Goal: Task Accomplishment & Management: Manage account settings

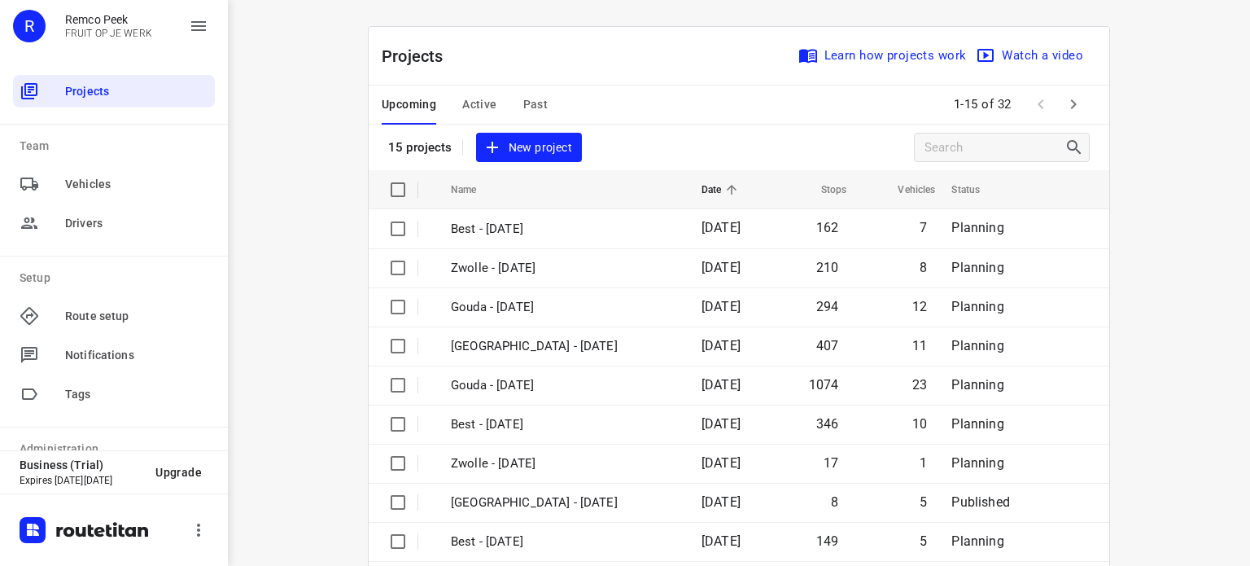
click at [471, 99] on span "Active" at bounding box center [479, 104] width 34 height 20
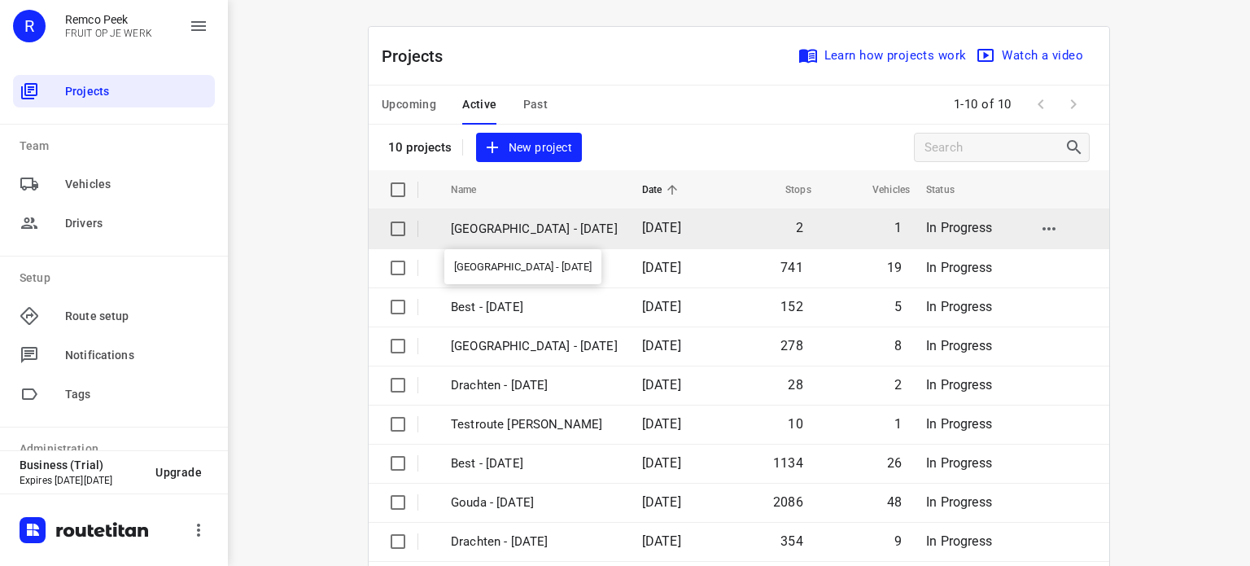
click at [478, 221] on p "Antwerpen - Thursday" at bounding box center [534, 229] width 167 height 19
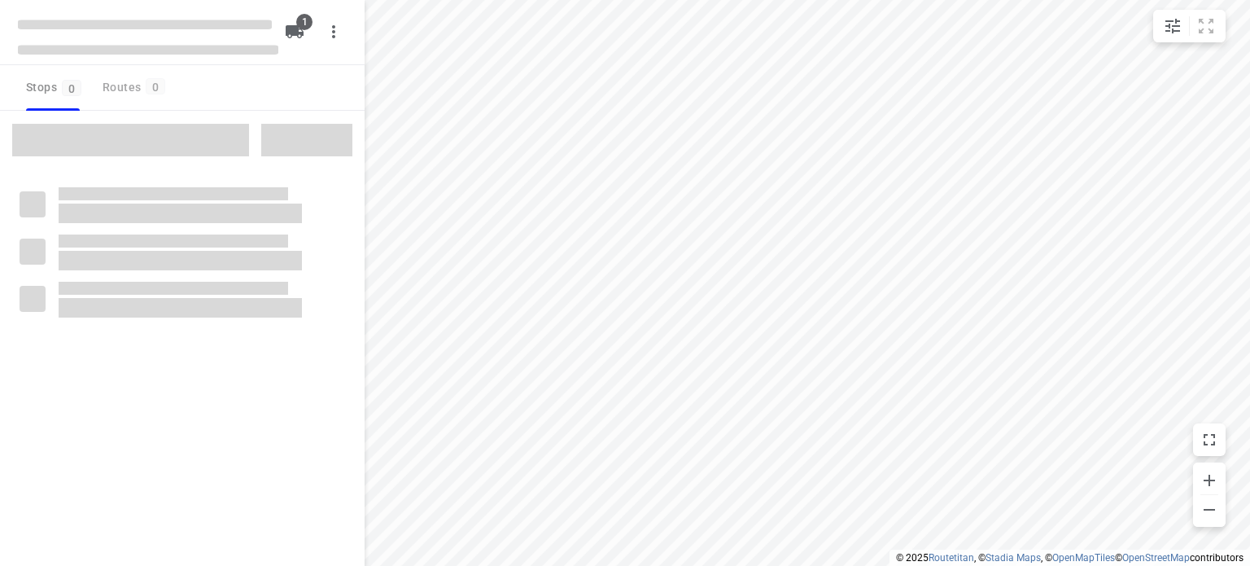
checkbox input "true"
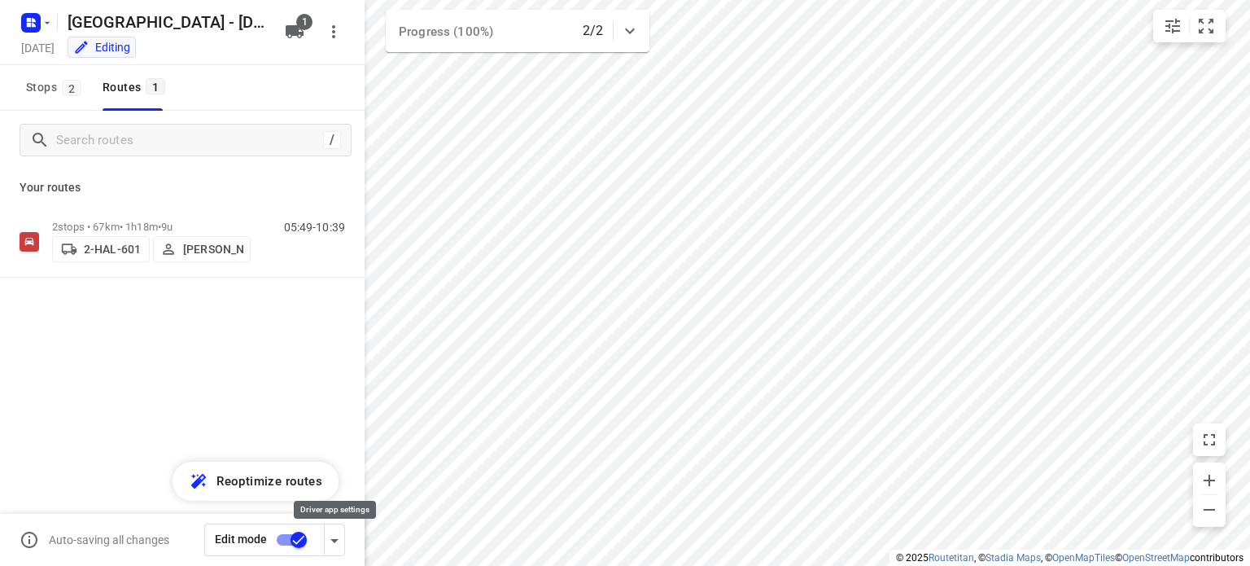
click at [334, 538] on icon "button" at bounding box center [335, 541] width 20 height 20
click at [335, 544] on icon "button" at bounding box center [335, 541] width 20 height 20
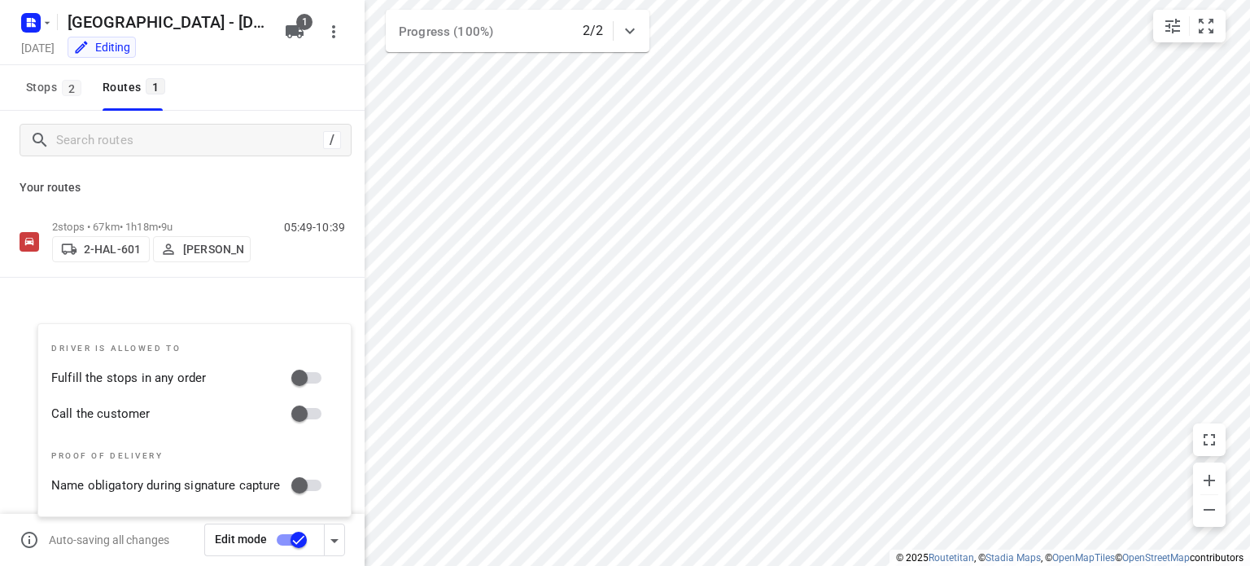
click at [247, 302] on div "2 stops • 67km • 1h18m • 9u 2-HAL-601 Bart Denbeir 05:49-10:39" at bounding box center [182, 299] width 365 height 186
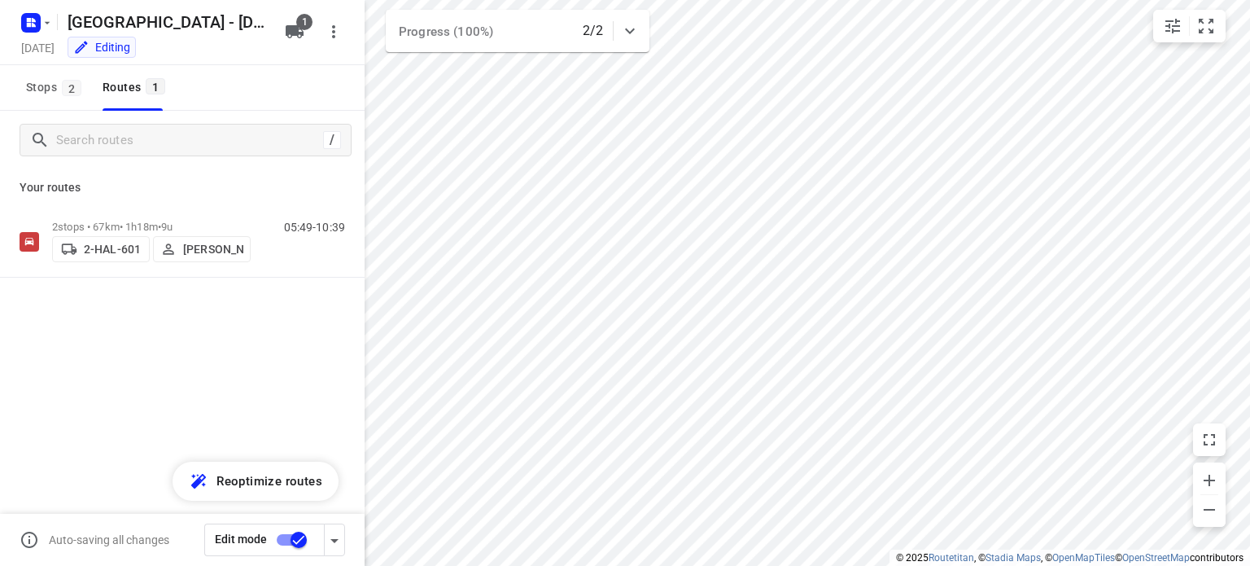
click at [110, 382] on div "2 stops • 67km • 1h18m • 9u 2-HAL-601 Bart Denbeir 05:49-10:39" at bounding box center [182, 299] width 365 height 186
